Goal: Check status: Check status

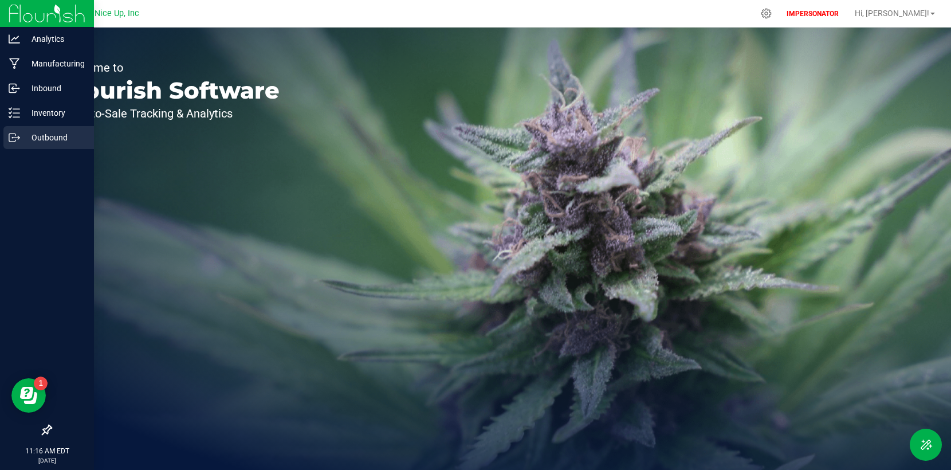
click at [47, 130] on div "Outbound" at bounding box center [48, 137] width 91 height 23
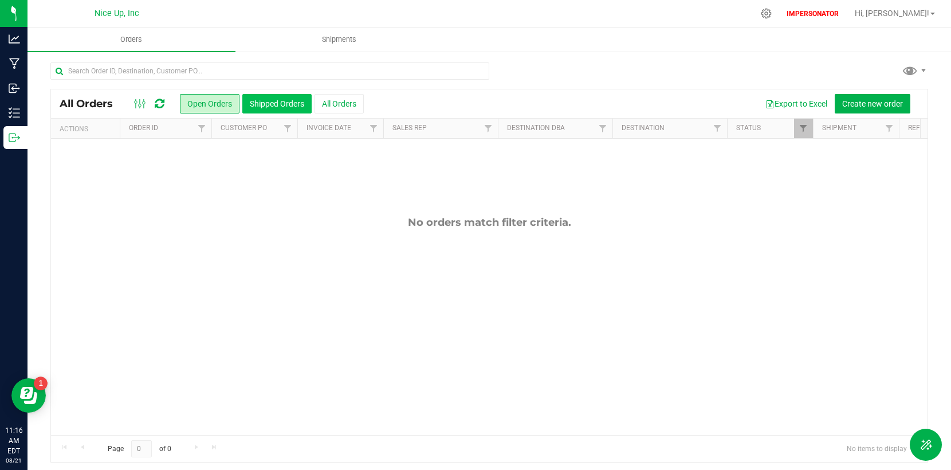
click at [281, 105] on button "Shipped Orders" at bounding box center [276, 103] width 69 height 19
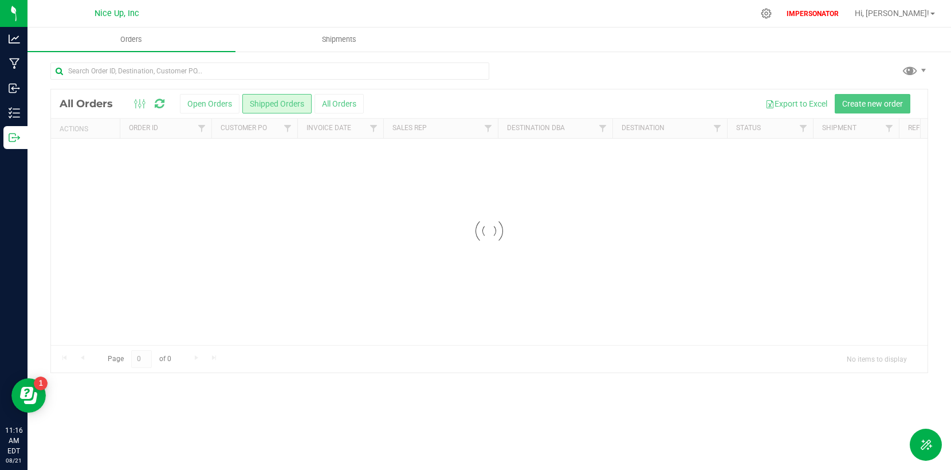
click at [225, 107] on div at bounding box center [489, 230] width 876 height 283
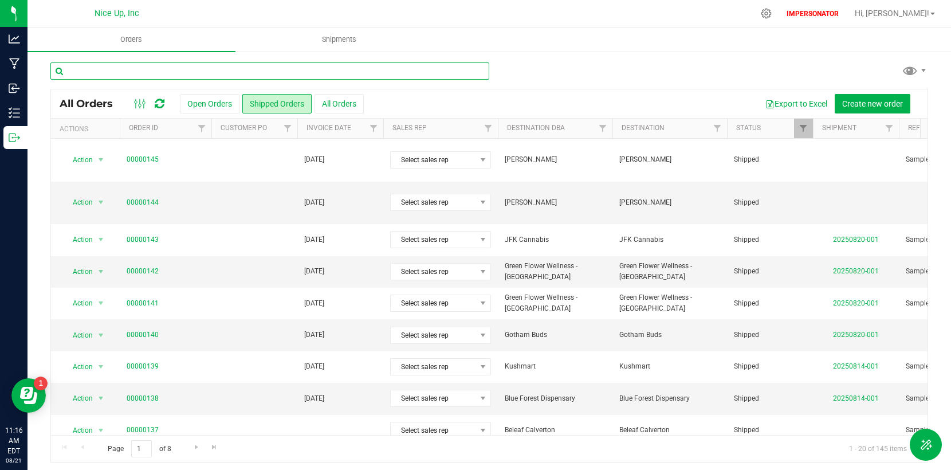
click at [363, 74] on input "text" at bounding box center [269, 70] width 439 height 17
paste input "00000038"
type input "00000038"
